Goal: Task Accomplishment & Management: Manage account settings

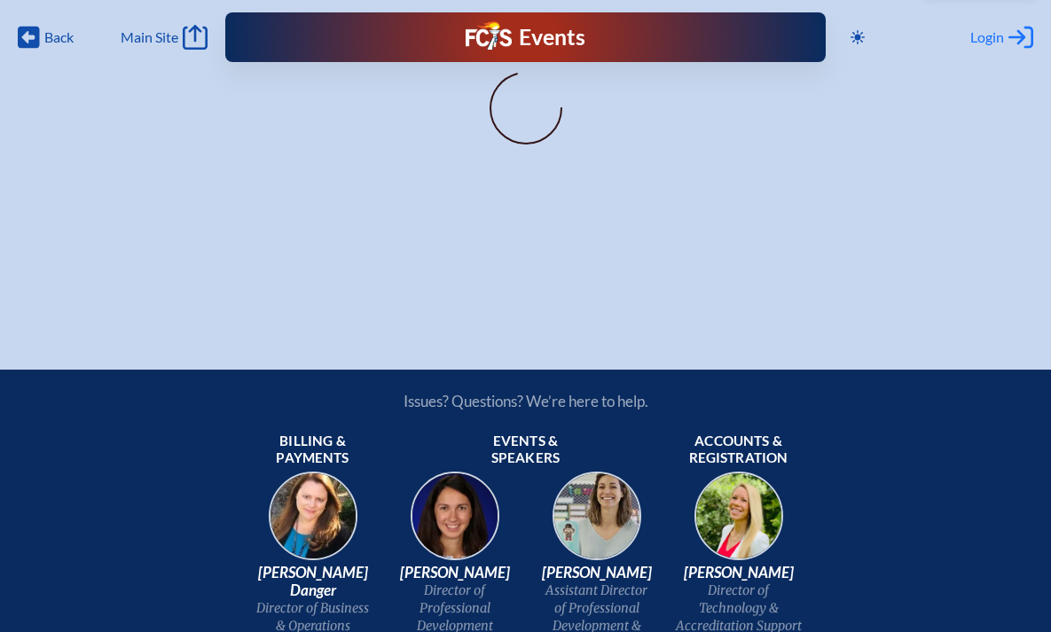
type input "[EMAIL_ADDRESS][DOMAIN_NAME]"
click at [992, 35] on span "Login" at bounding box center [987, 37] width 34 height 18
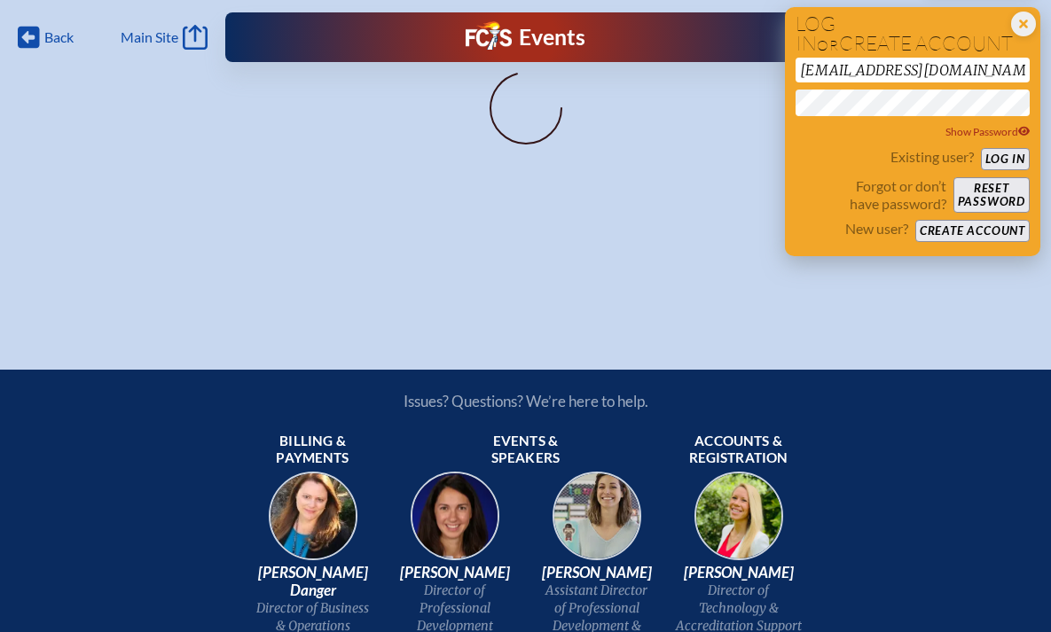
click at [1002, 155] on button "Log in" at bounding box center [1005, 159] width 49 height 22
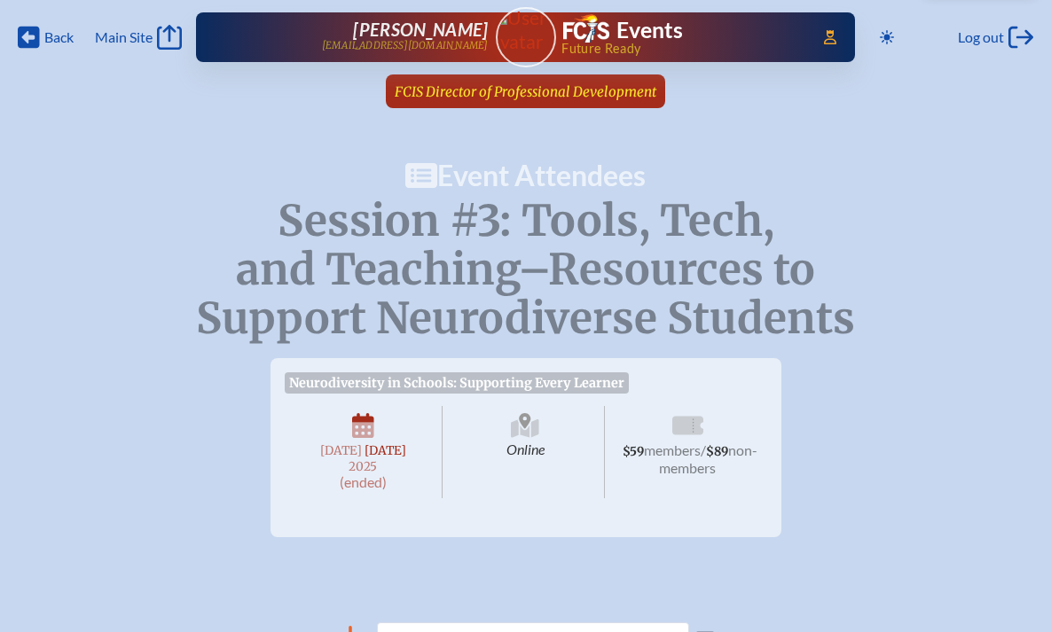
click at [499, 95] on span "FCIS Director of Professional Development" at bounding box center [526, 91] width 262 height 17
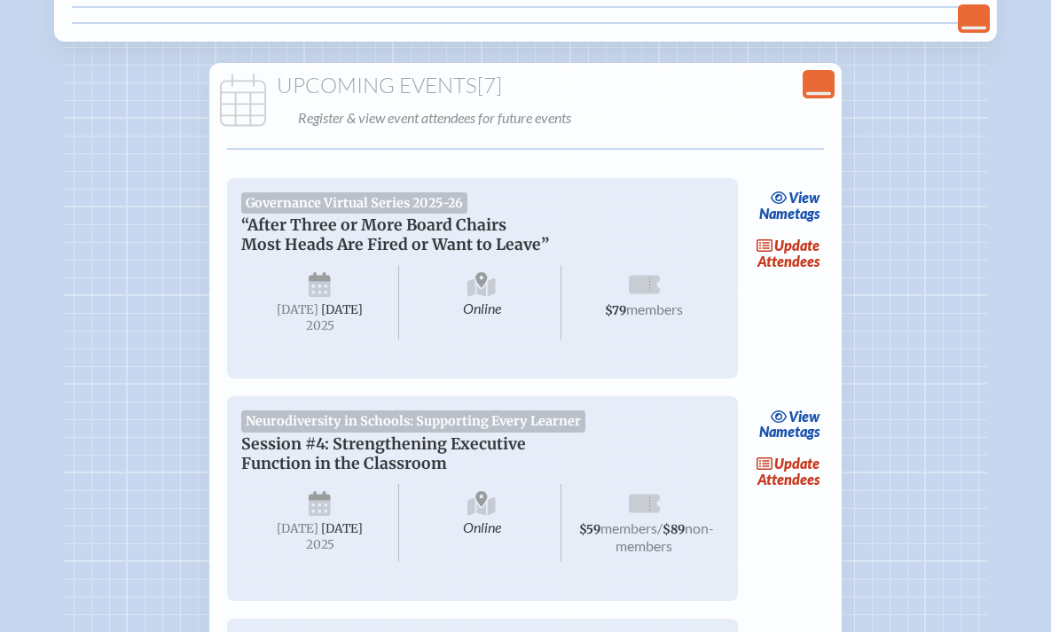
scroll to position [548, 0]
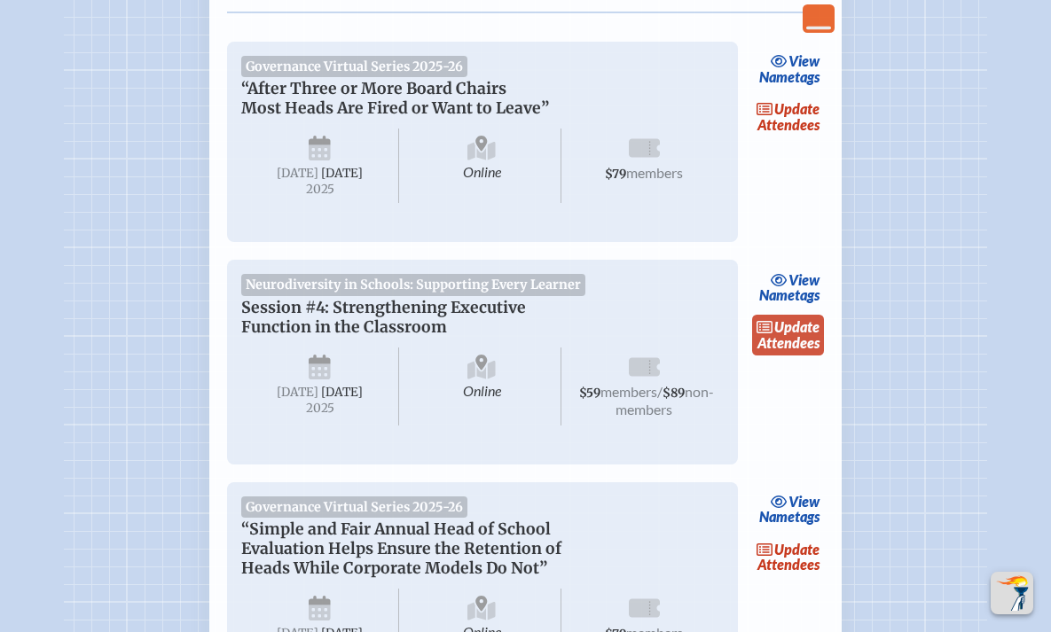
click at [779, 352] on link "update Attendees" at bounding box center [788, 335] width 73 height 41
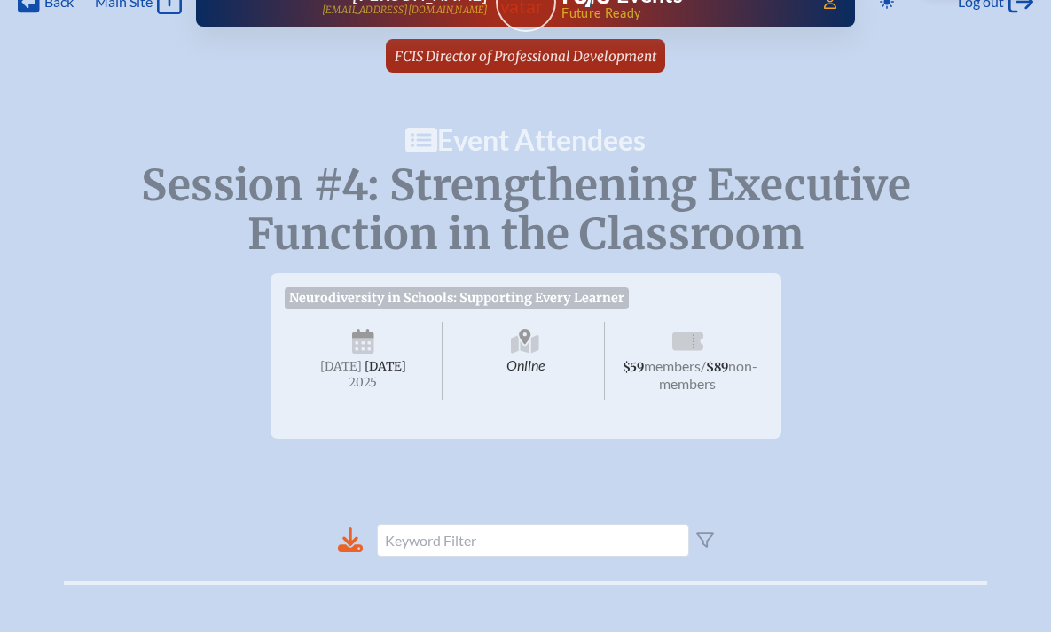
scroll to position [300, 0]
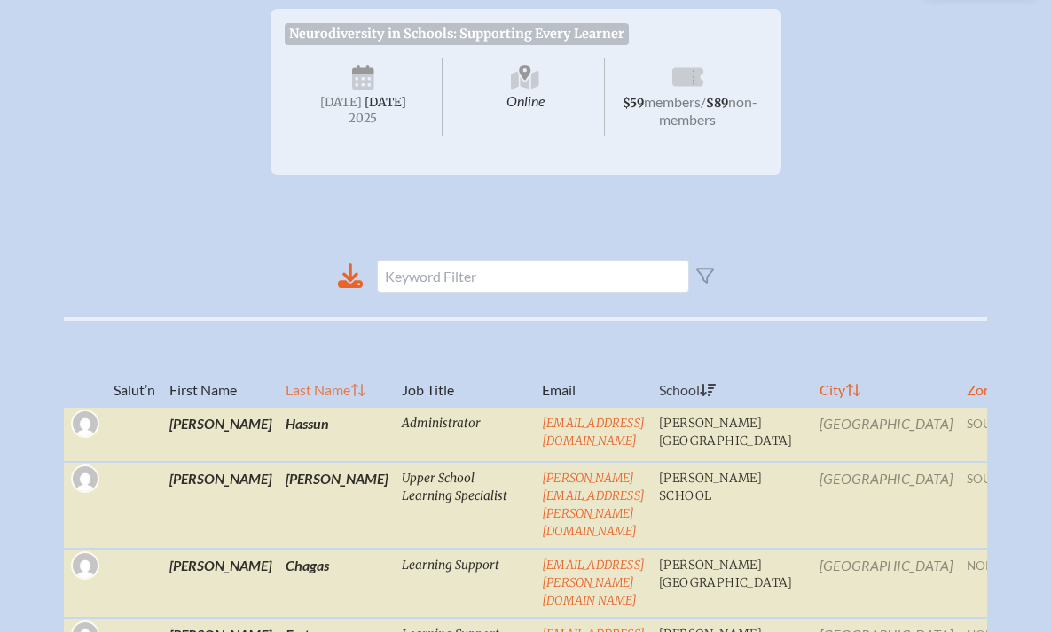
click at [278, 402] on th "Last Name" at bounding box center [336, 363] width 116 height 88
checkbox input "true"
checkbox input "false"
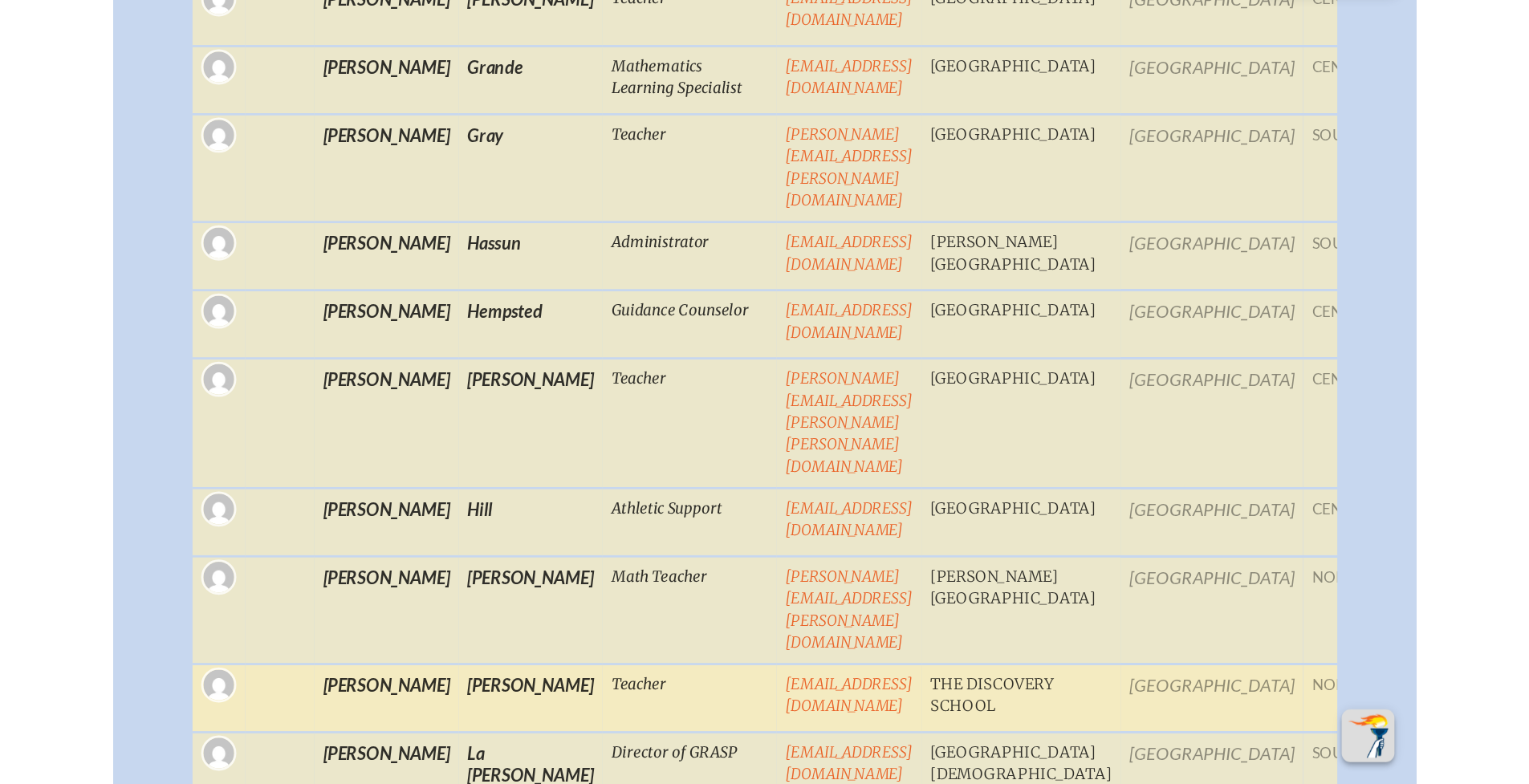
scroll to position [2451, 0]
